Goal: Navigation & Orientation: Find specific page/section

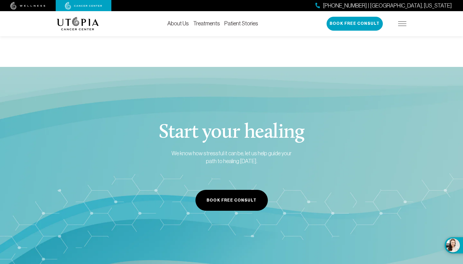
scroll to position [2004, 0]
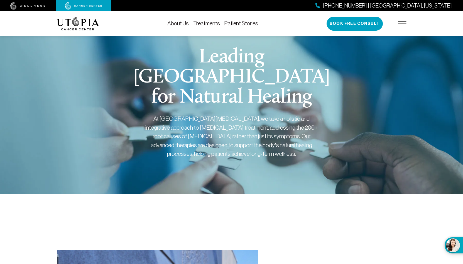
click at [180, 24] on link "About Us" at bounding box center [177, 23] width 21 height 6
click at [22, 4] on img at bounding box center [27, 6] width 35 height 8
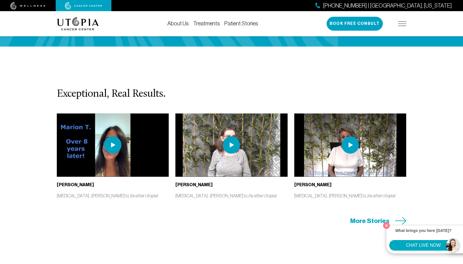
scroll to position [1262, 0]
